Goal: Check status: Check status

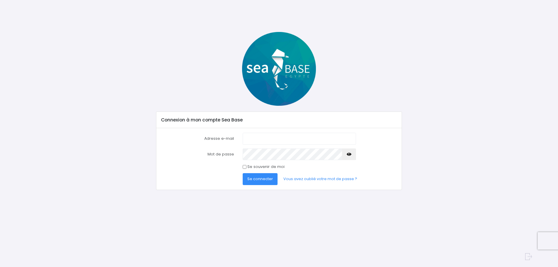
click at [251, 141] on input "Adresse e-mail" at bounding box center [299, 139] width 113 height 12
click at [268, 137] on input "Adresse e-mail" at bounding box center [299, 139] width 113 height 12
type input "patrick1andrieu@gmail.com"
drag, startPoint x: 283, startPoint y: 147, endPoint x: 183, endPoint y: 154, distance: 100.6
click at [182, 154] on label "Mot de passe" at bounding box center [197, 155] width 81 height 12
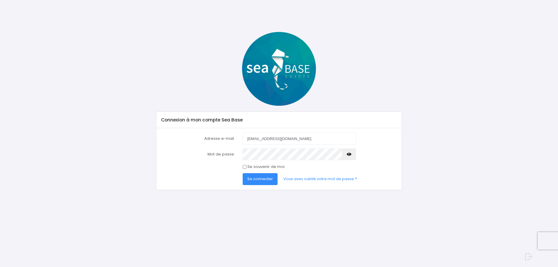
click at [256, 181] on span "Se connecter" at bounding box center [260, 179] width 26 height 6
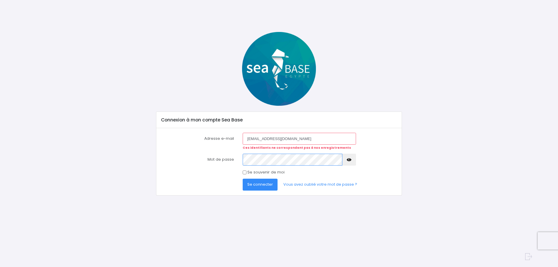
click at [243, 179] on button "Se connecter" at bounding box center [260, 185] width 35 height 12
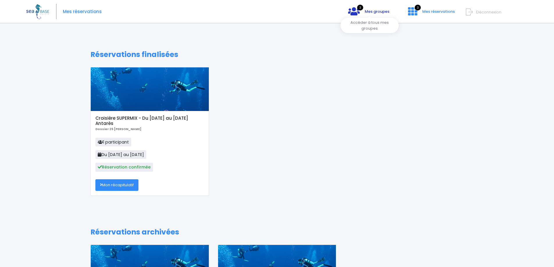
click at [369, 11] on span "Mes groupes" at bounding box center [377, 12] width 25 height 6
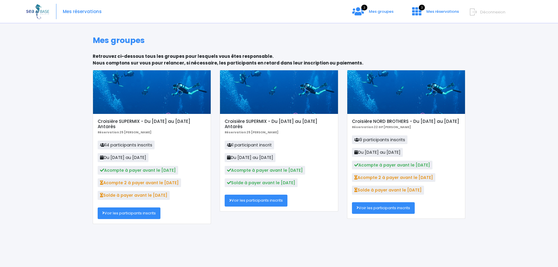
click at [130, 214] on link "Voir les participants inscrits" at bounding box center [129, 214] width 63 height 12
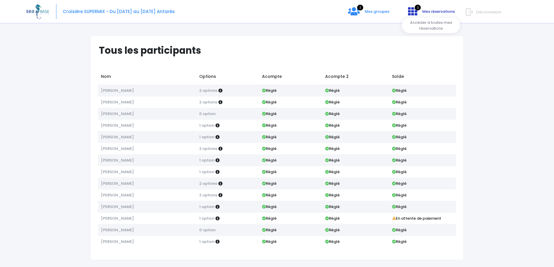
click at [416, 10] on icon at bounding box center [412, 11] width 9 height 9
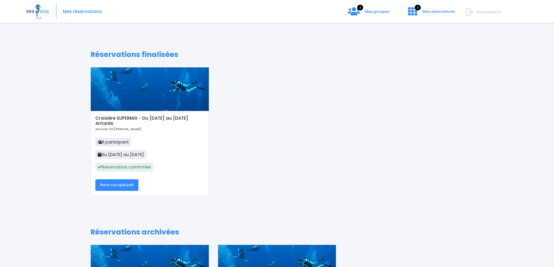
click at [475, 12] on form "Déconnexion" at bounding box center [521, 11] width 106 height 7
click at [471, 11] on icon at bounding box center [469, 12] width 7 height 10
